Goal: Task Accomplishment & Management: Manage account settings

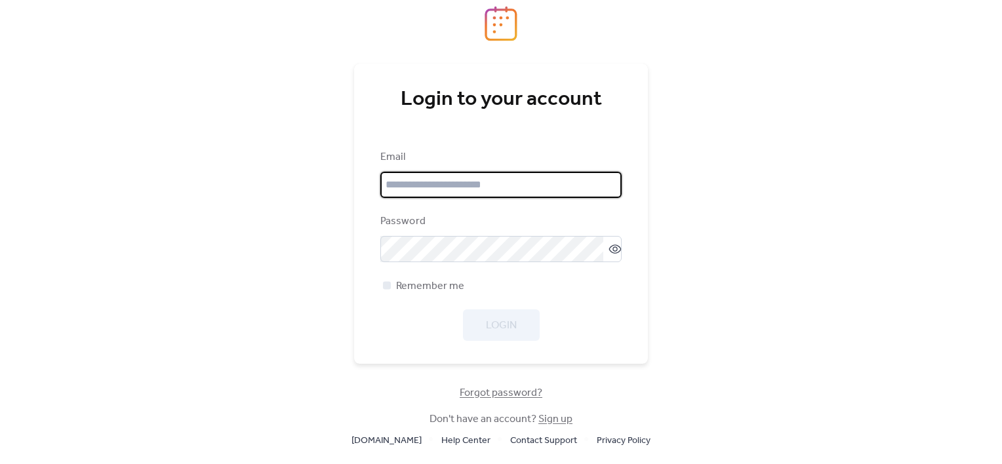
click at [451, 189] on input "email" at bounding box center [500, 185] width 241 height 26
paste input "**********"
type input "**********"
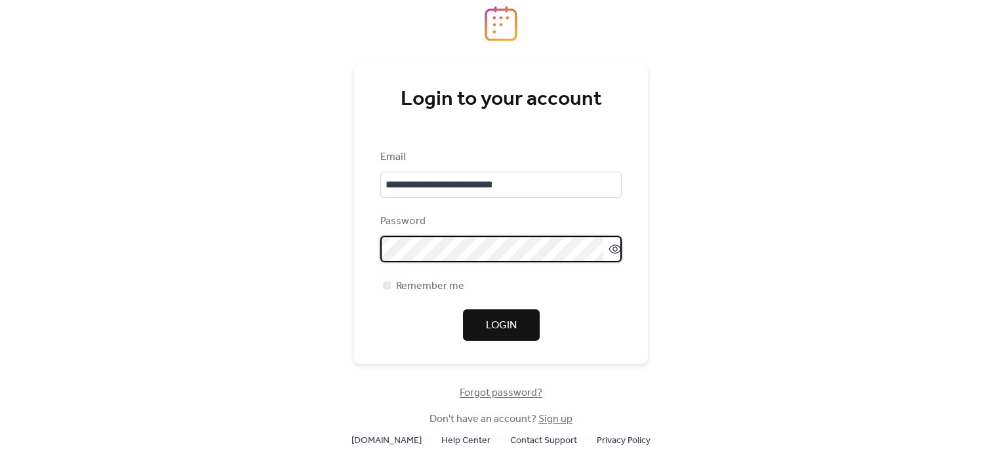
click at [501, 330] on span "Login" at bounding box center [501, 326] width 31 height 16
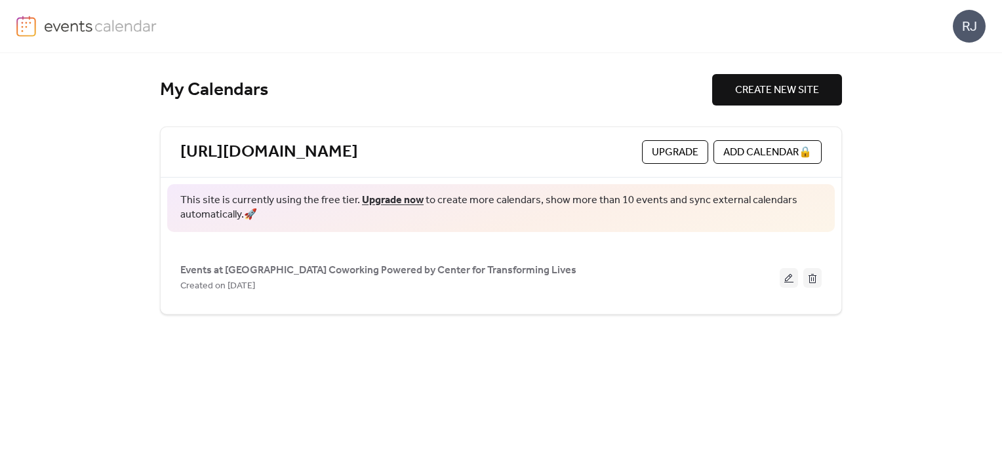
click at [977, 20] on div "RJ" at bounding box center [969, 26] width 33 height 33
click at [950, 51] on span "Account" at bounding box center [943, 59] width 39 height 16
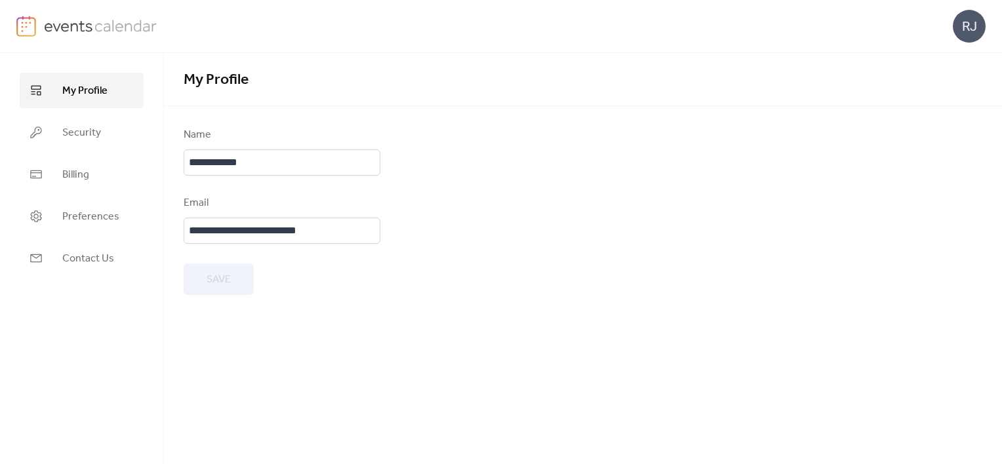
click at [89, 89] on span "My Profile" at bounding box center [84, 91] width 45 height 16
click at [86, 136] on span "Security" at bounding box center [81, 133] width 39 height 16
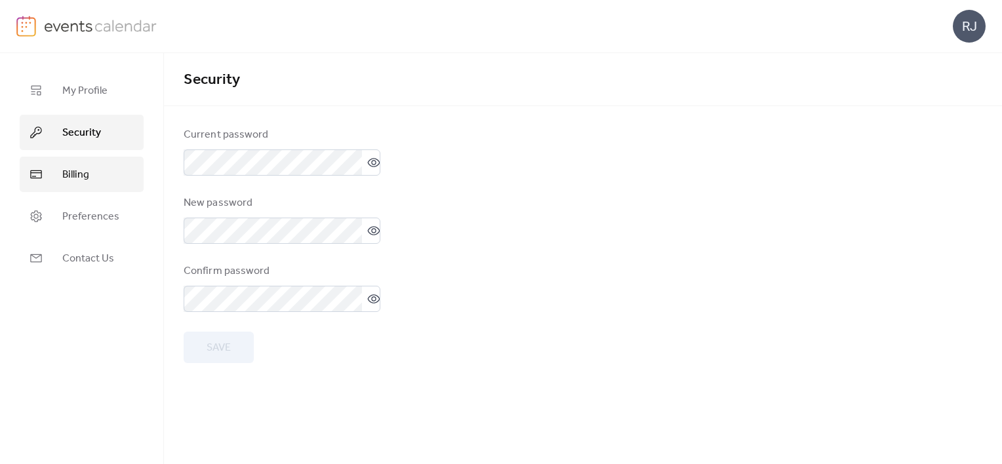
click at [87, 176] on span "Billing" at bounding box center [75, 175] width 27 height 16
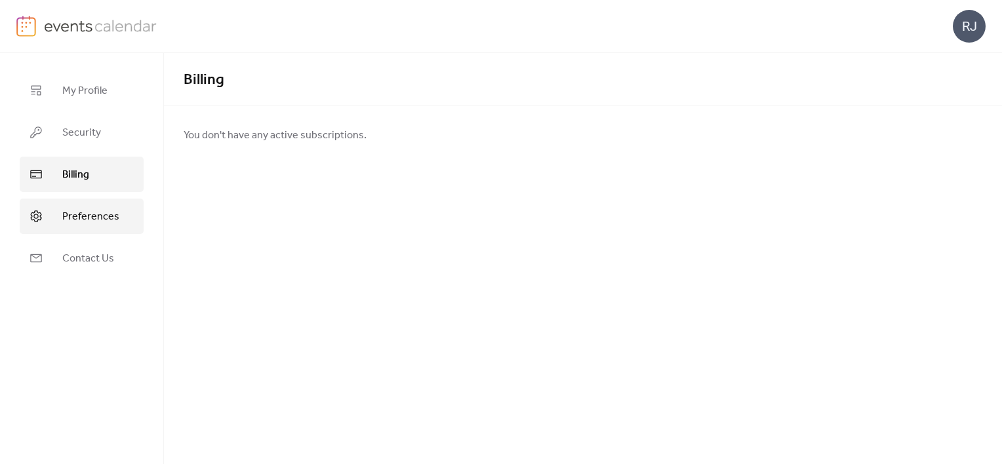
click at [92, 216] on span "Preferences" at bounding box center [90, 217] width 57 height 16
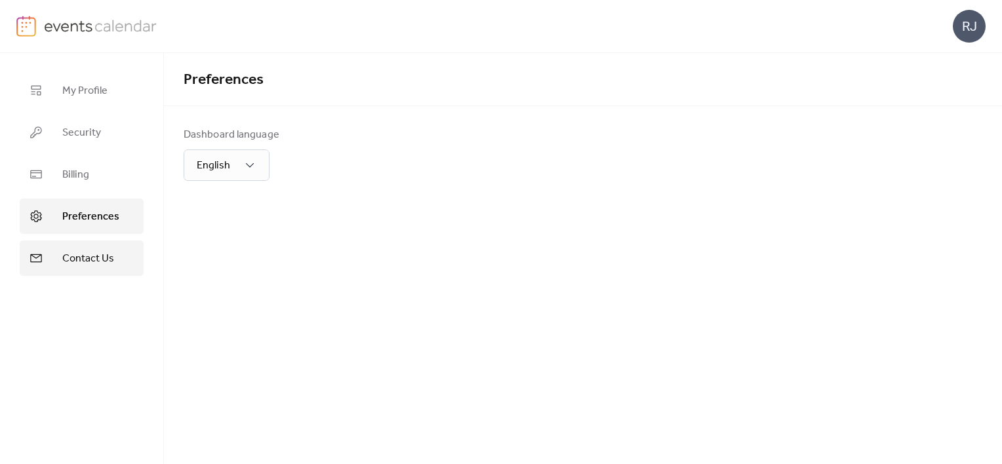
click at [92, 255] on span "Contact Us" at bounding box center [88, 259] width 52 height 16
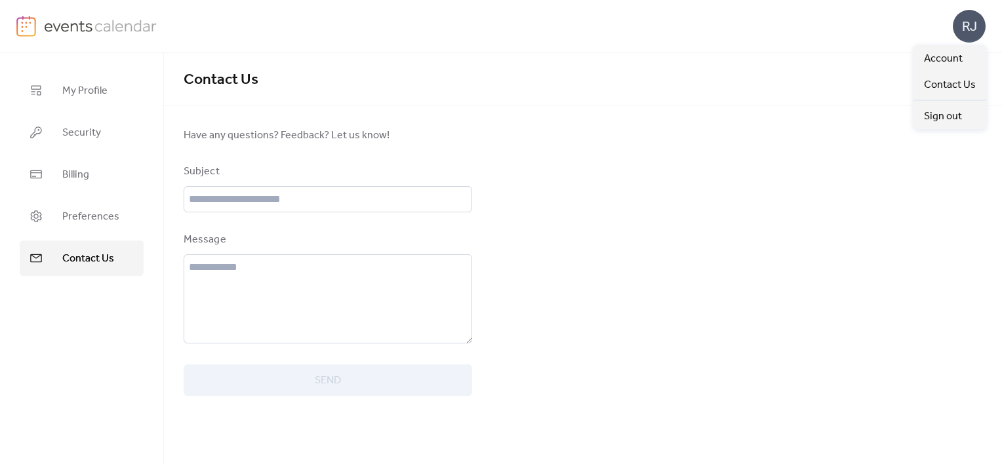
click at [968, 12] on div "RJ" at bounding box center [969, 26] width 33 height 33
click at [77, 31] on img at bounding box center [100, 26] width 113 height 20
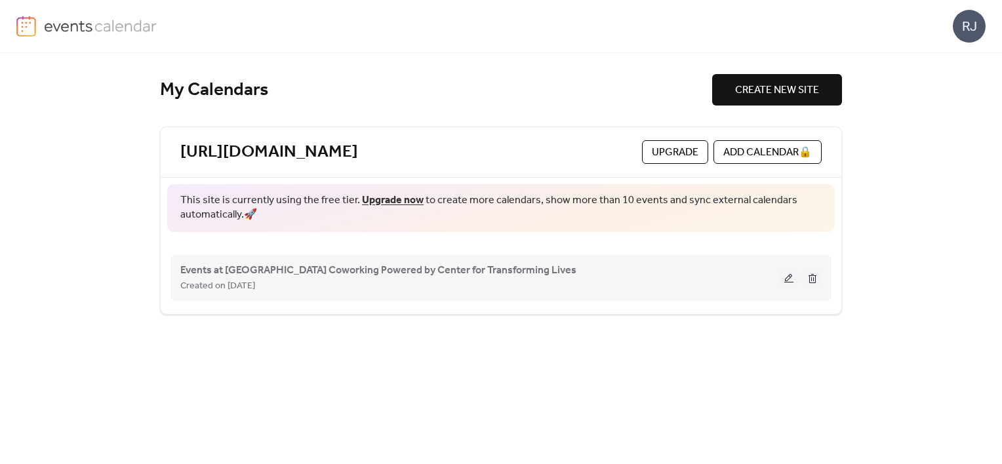
click at [502, 288] on div "Created on [DATE]" at bounding box center [479, 286] width 599 height 16
click at [786, 279] on button at bounding box center [789, 278] width 18 height 20
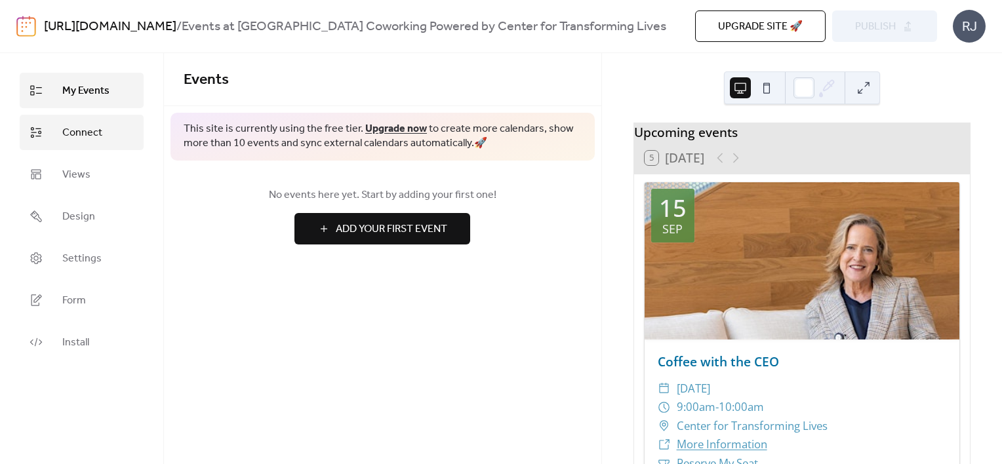
click at [80, 125] on span "Connect" at bounding box center [82, 133] width 40 height 16
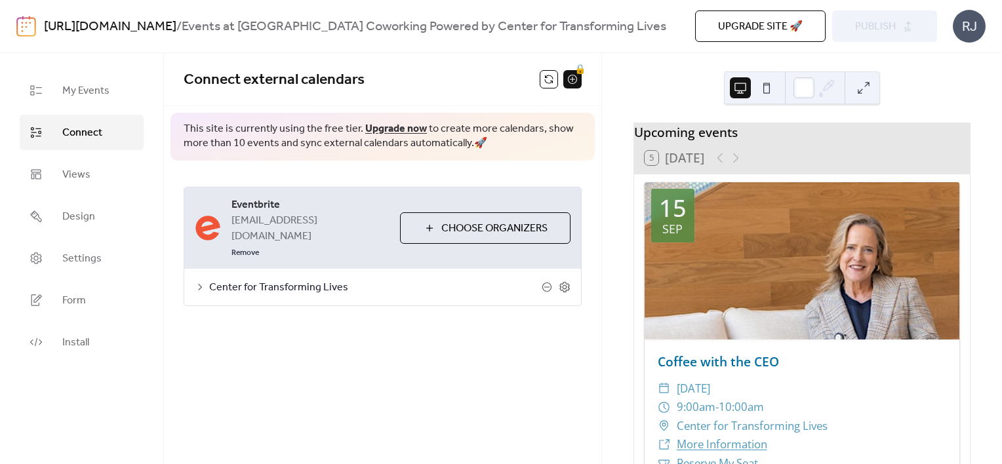
click at [256, 280] on span "Center for Transforming Lives" at bounding box center [375, 288] width 332 height 16
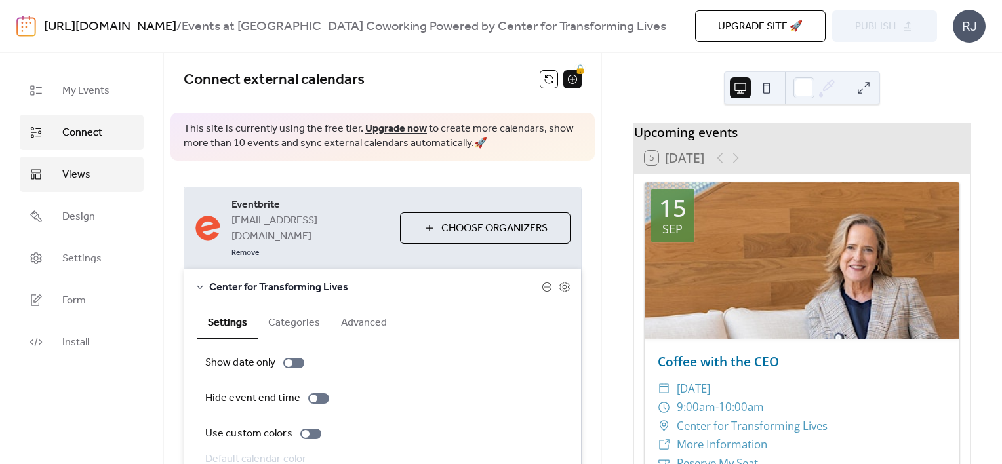
click at [76, 170] on span "Views" at bounding box center [76, 175] width 28 height 16
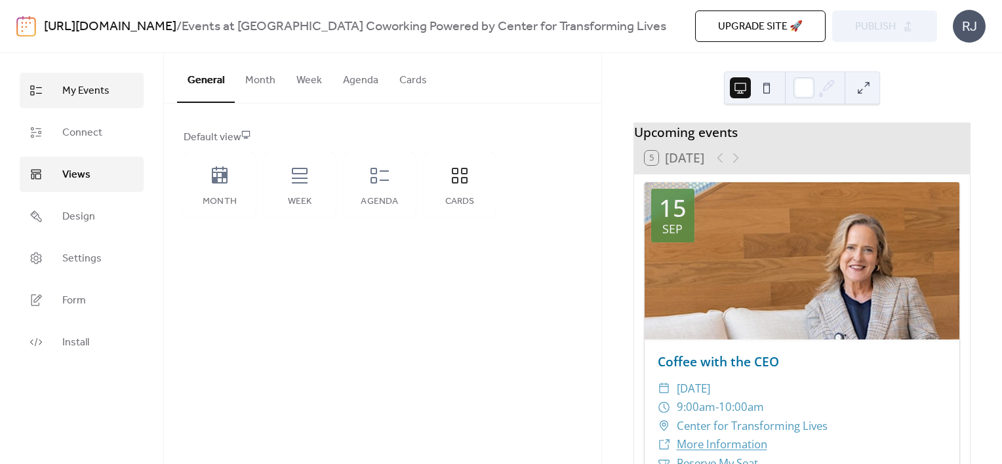
click at [86, 96] on span "My Events" at bounding box center [85, 91] width 47 height 16
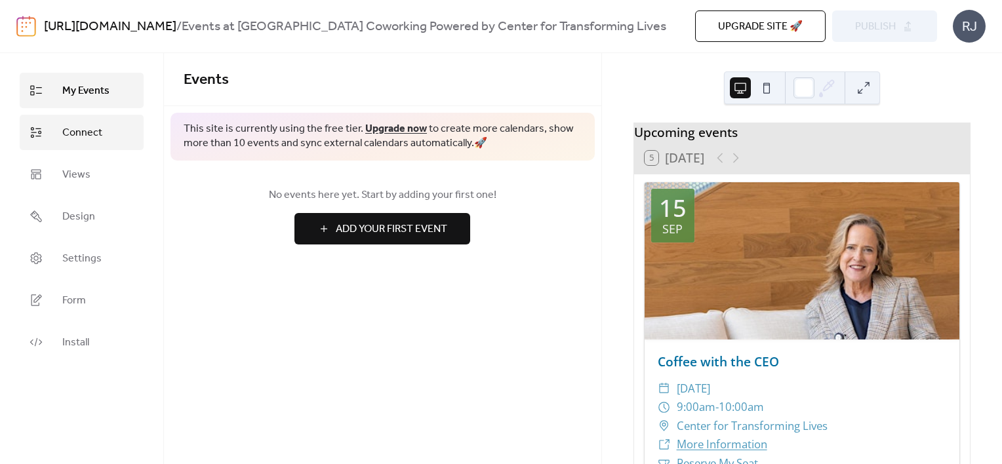
click at [88, 128] on span "Connect" at bounding box center [82, 133] width 40 height 16
